Goal: Transaction & Acquisition: Purchase product/service

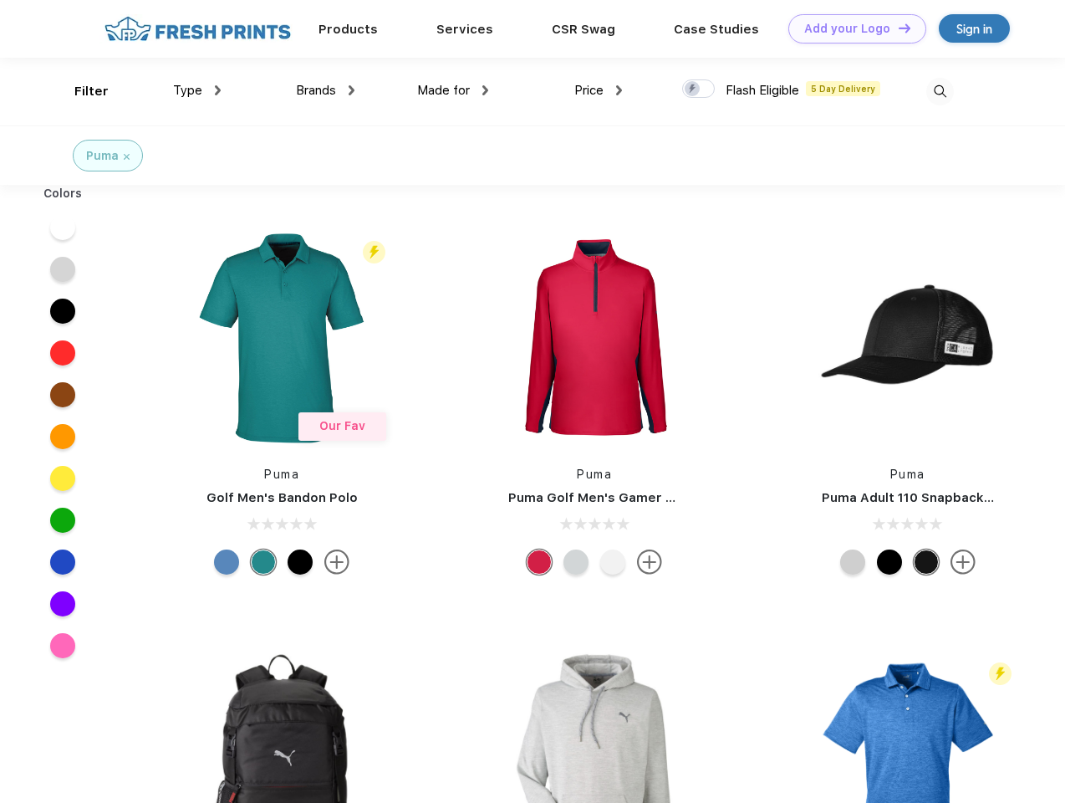
click at [851, 28] on link "Add your Logo Design Tool" at bounding box center [858, 28] width 138 height 29
click at [0, 0] on div "Design Tool" at bounding box center [0, 0] width 0 height 0
click at [897, 28] on link "Add your Logo Design Tool" at bounding box center [858, 28] width 138 height 29
click at [80, 91] on div "Filter" at bounding box center [91, 91] width 34 height 19
click at [197, 90] on span "Type" at bounding box center [187, 90] width 29 height 15
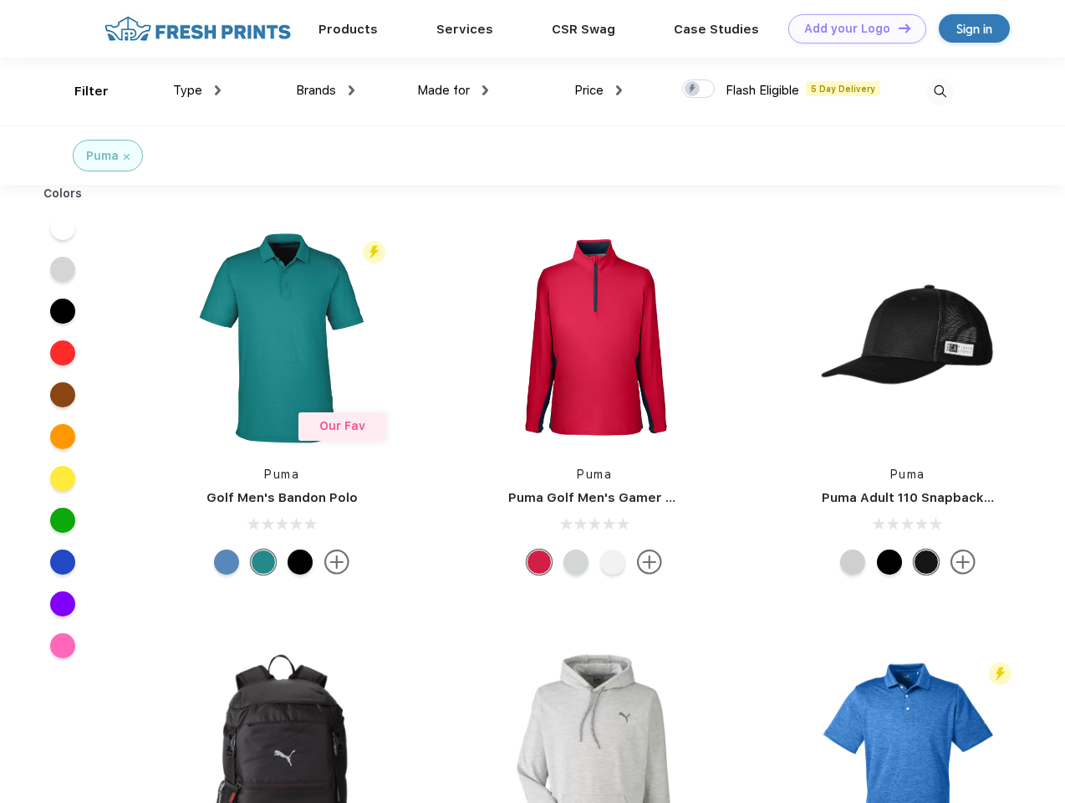
click at [325, 90] on span "Brands" at bounding box center [316, 90] width 40 height 15
click at [453, 90] on span "Made for" at bounding box center [443, 90] width 53 height 15
click at [599, 90] on span "Price" at bounding box center [589, 90] width 29 height 15
click at [699, 89] on div at bounding box center [698, 88] width 33 height 18
click at [693, 89] on input "checkbox" at bounding box center [687, 84] width 11 height 11
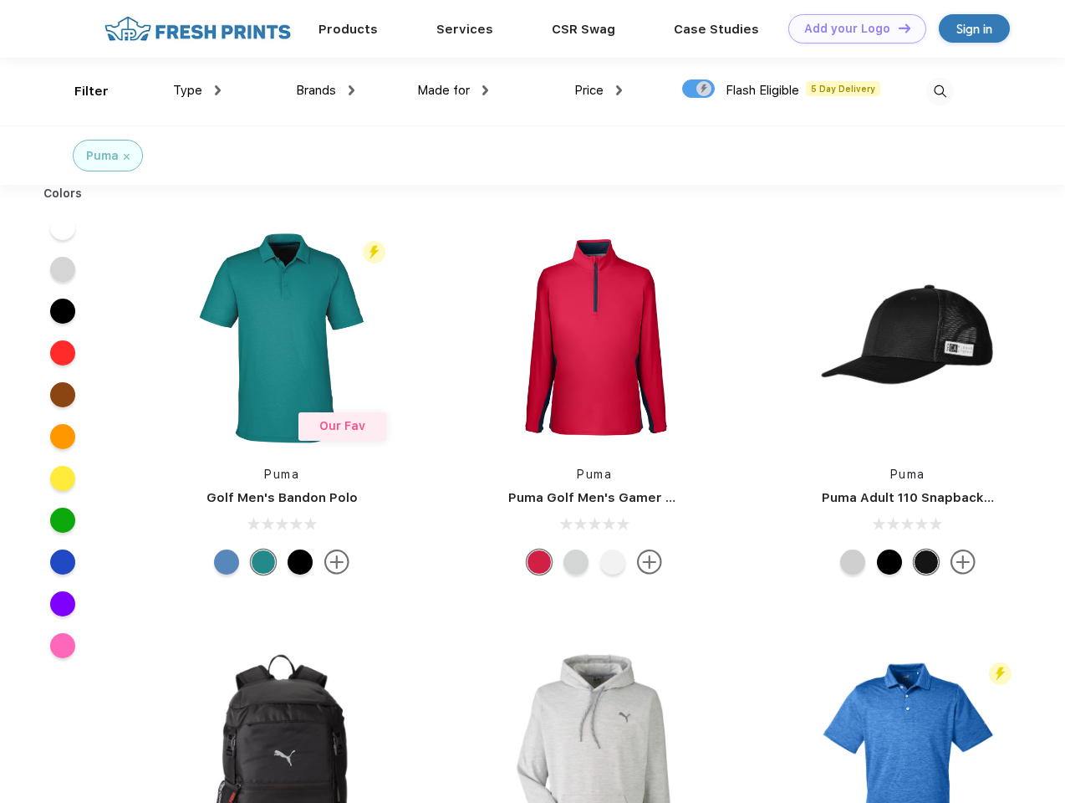
click at [940, 91] on img at bounding box center [941, 92] width 28 height 28
